Goal: Entertainment & Leisure: Consume media (video, audio)

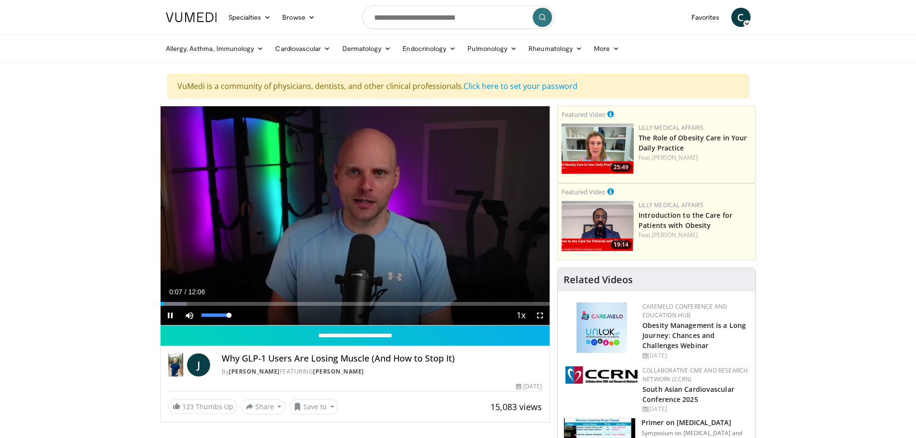
drag, startPoint x: 230, startPoint y: 314, endPoint x: 249, endPoint y: 316, distance: 18.8
click at [249, 316] on div "Current Time 0:07 / Duration 12:06 Pause Skip Backward Skip Forward Mute 100% L…" at bounding box center [355, 315] width 389 height 19
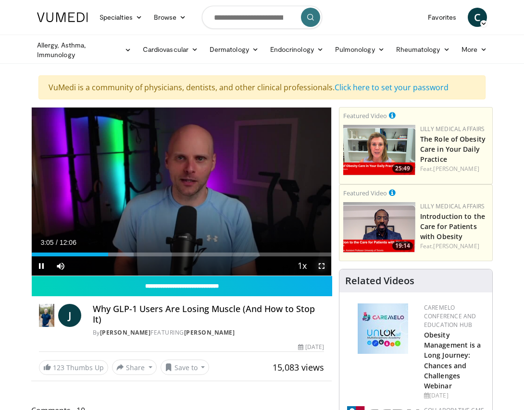
click at [322, 267] on span "Video Player" at bounding box center [321, 266] width 19 height 19
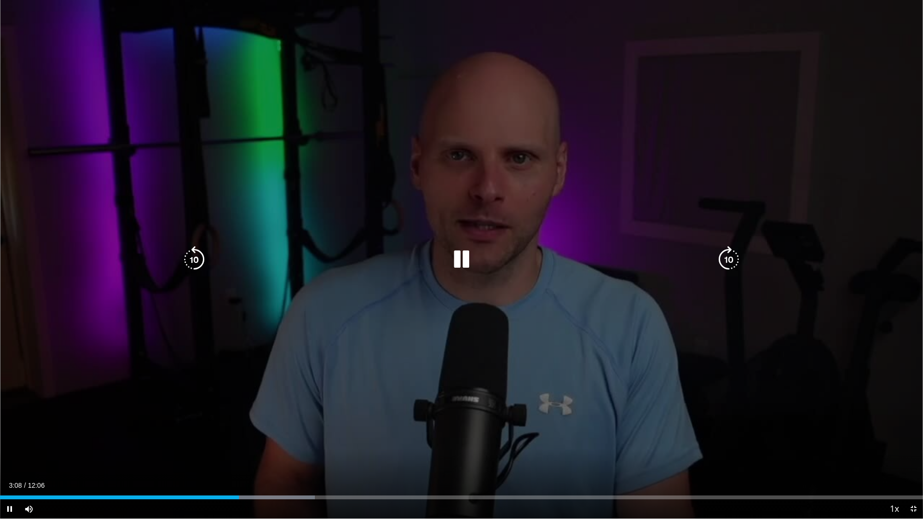
click at [14, 6] on div "10 seconds Tap to unmute" at bounding box center [461, 259] width 923 height 519
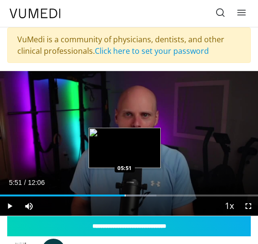
click at [124, 192] on div "Loaded : 60.59% 05:51 05:51" at bounding box center [129, 191] width 258 height 9
